Goal: Task Accomplishment & Management: Use online tool/utility

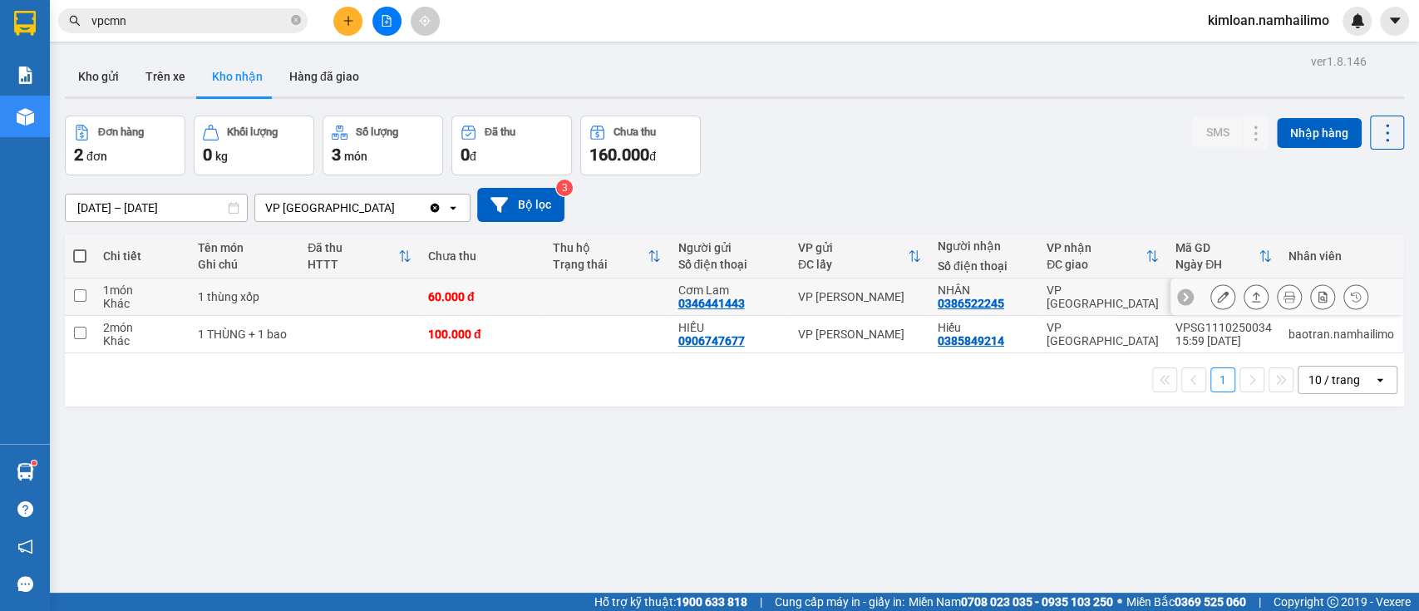
click at [644, 287] on td at bounding box center [606, 296] width 125 height 37
checkbox input "true"
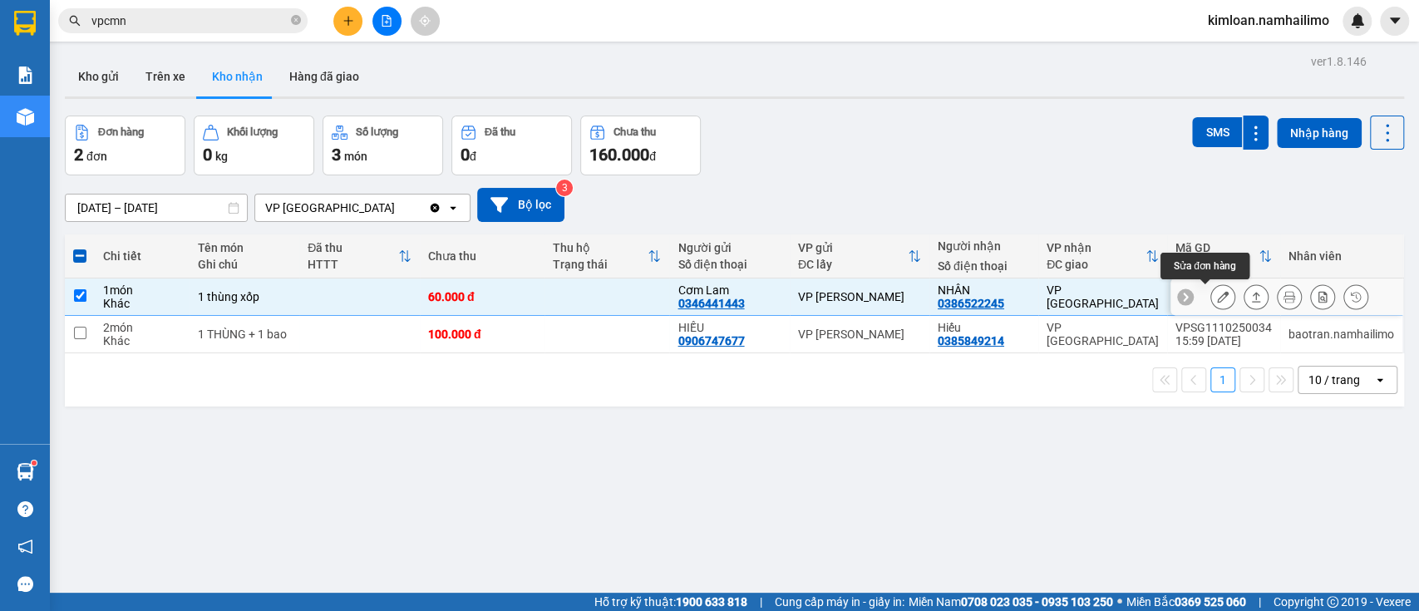
click at [1217, 296] on icon at bounding box center [1223, 297] width 12 height 12
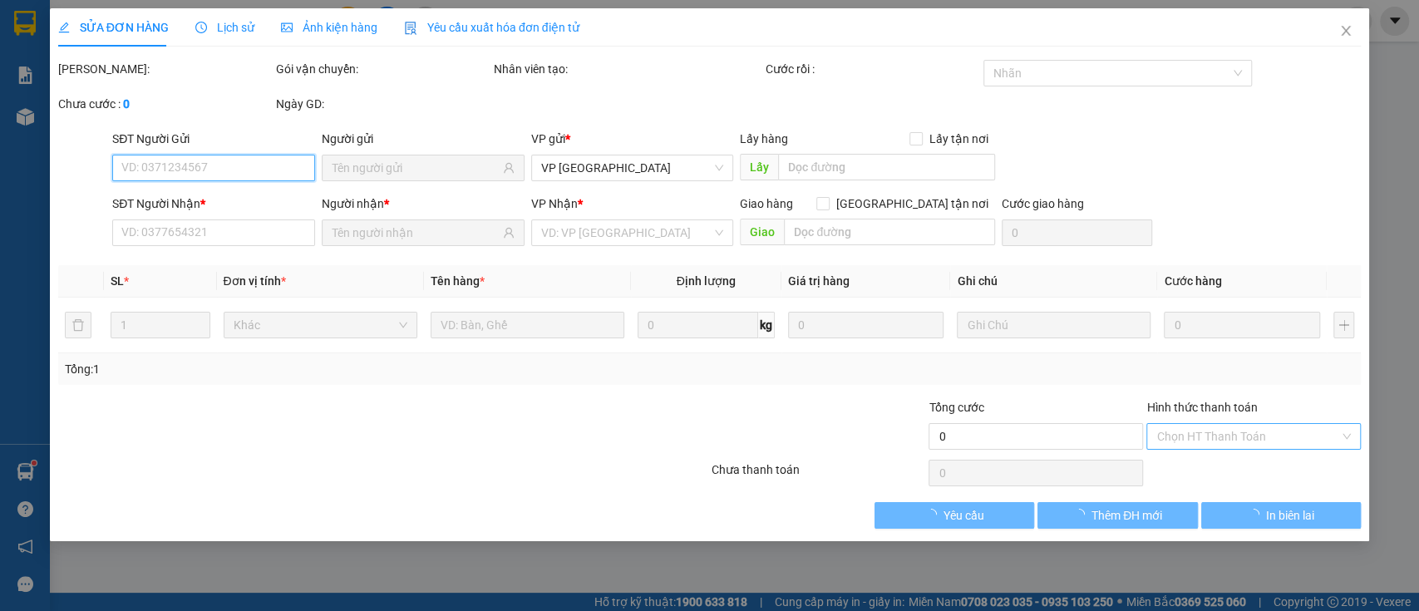
type input "0346441443"
type input "Cơm Lam"
type input "0386522245"
type input "NHÂN"
type input "60.000"
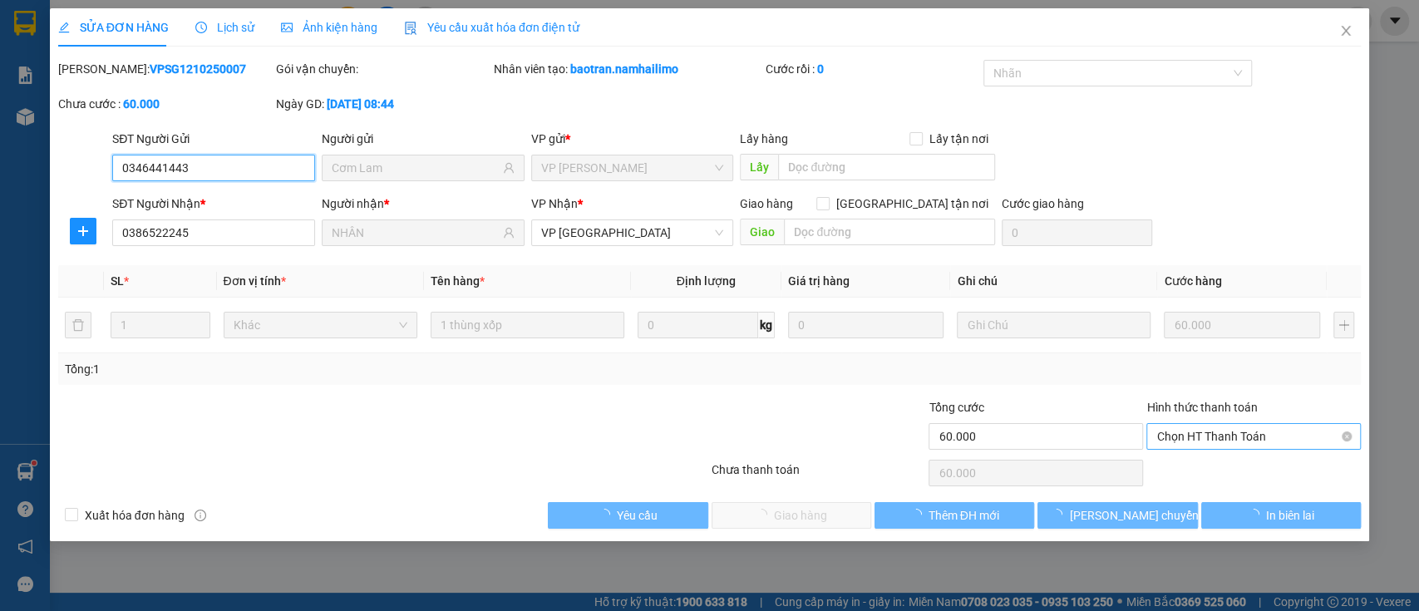
click at [1217, 429] on span "Chọn HT Thanh Toán" at bounding box center [1253, 436] width 194 height 25
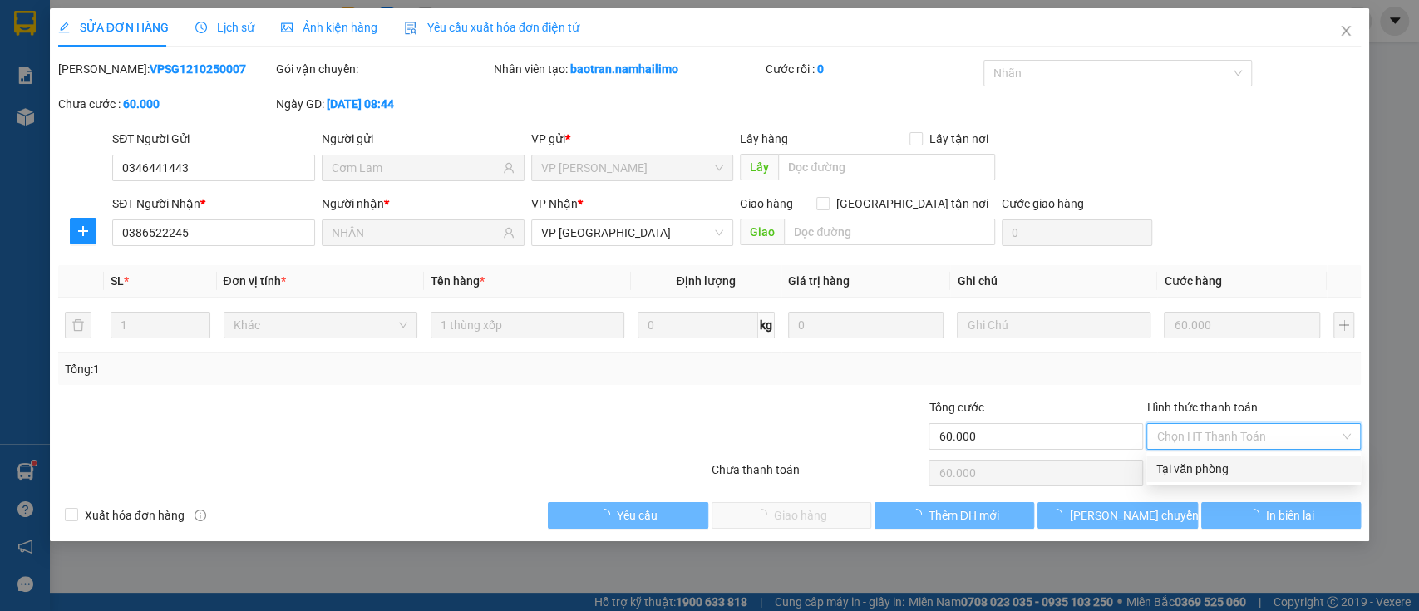
click at [1213, 466] on div "Tại văn phòng" at bounding box center [1253, 469] width 194 height 18
type input "0"
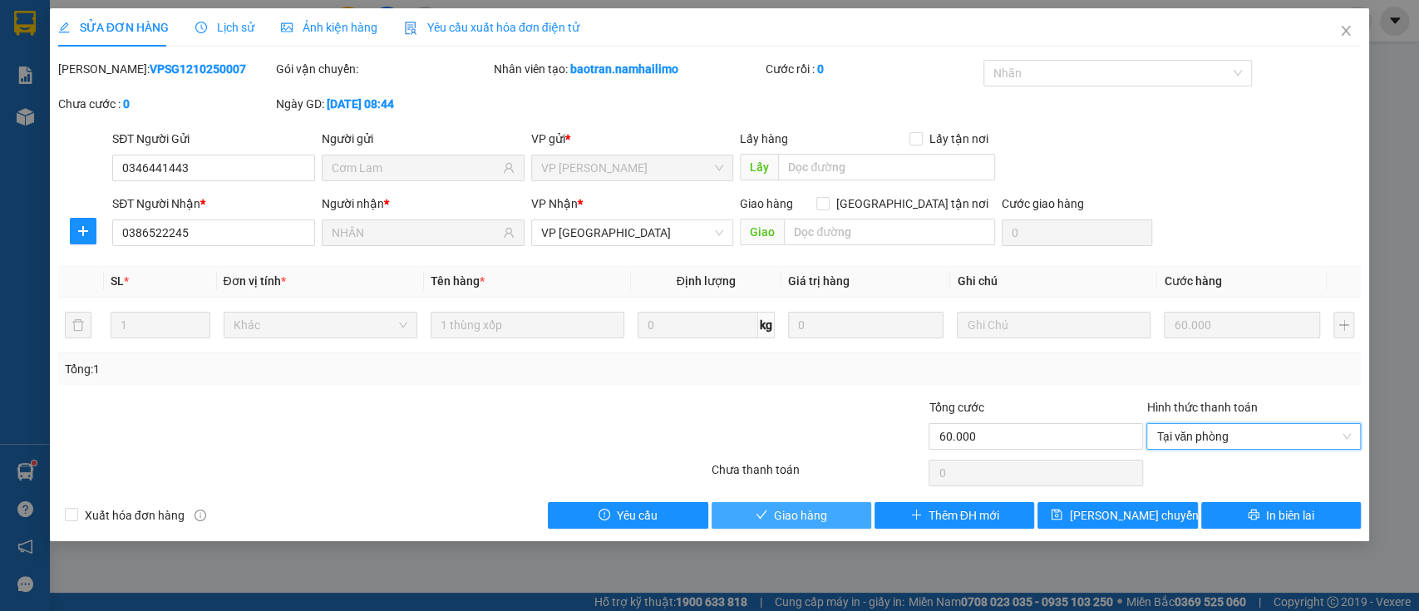
click at [798, 512] on span "Giao hàng" at bounding box center [800, 515] width 53 height 18
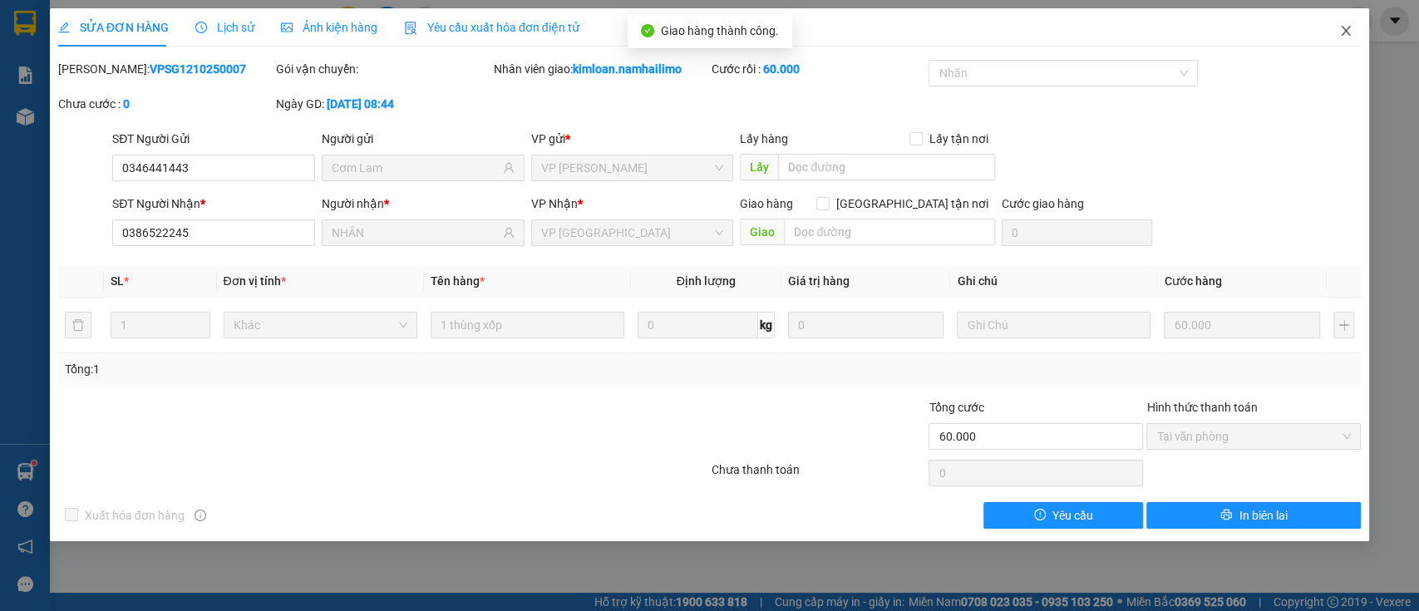
click at [1335, 27] on span "Close" at bounding box center [1345, 31] width 47 height 47
